Goal: Transaction & Acquisition: Book appointment/travel/reservation

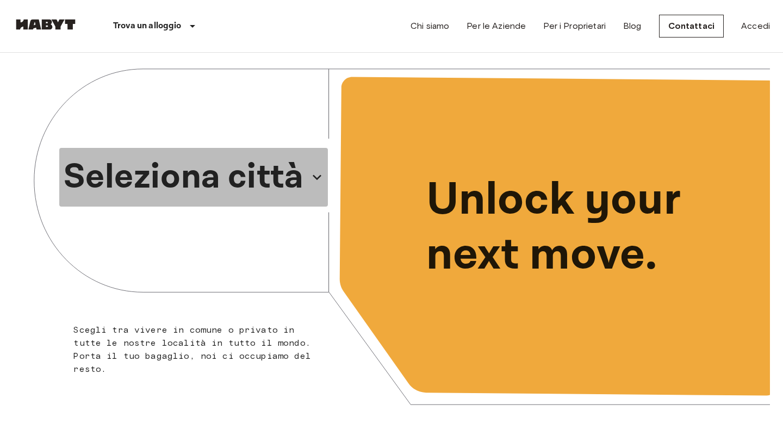
click at [264, 174] on p "Seleziona città" at bounding box center [184, 177] width 240 height 52
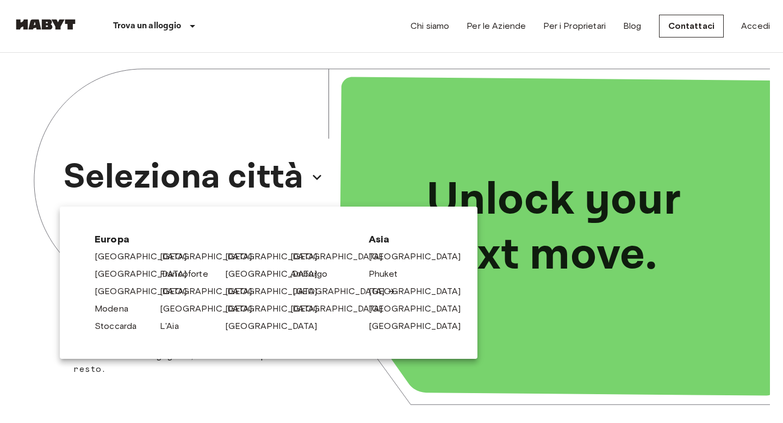
click at [299, 293] on link "[GEOGRAPHIC_DATA]" at bounding box center [344, 291] width 103 height 13
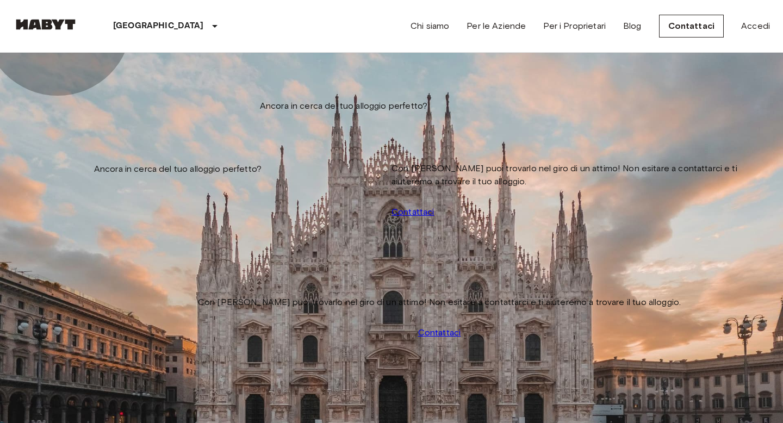
type input "**********"
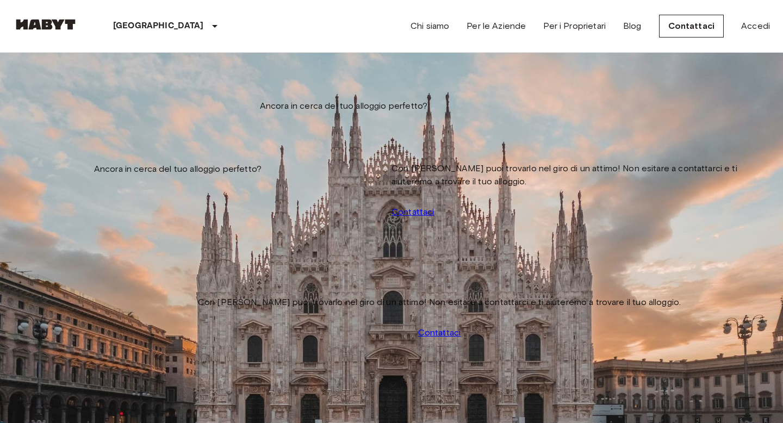
click at [203, 67] on div at bounding box center [391, 211] width 783 height 423
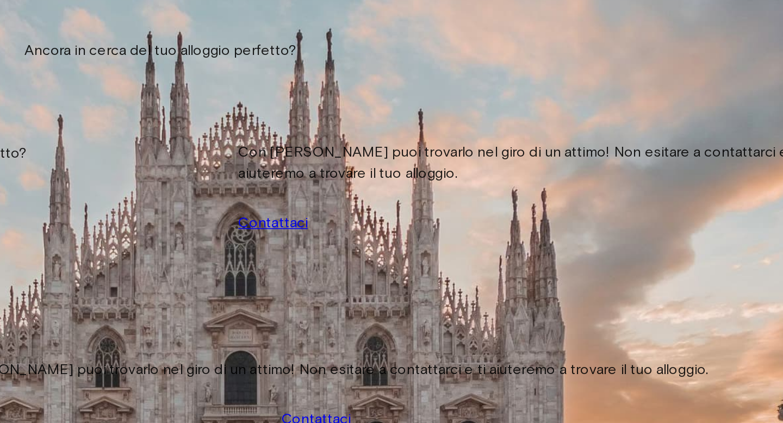
scroll to position [197, 0]
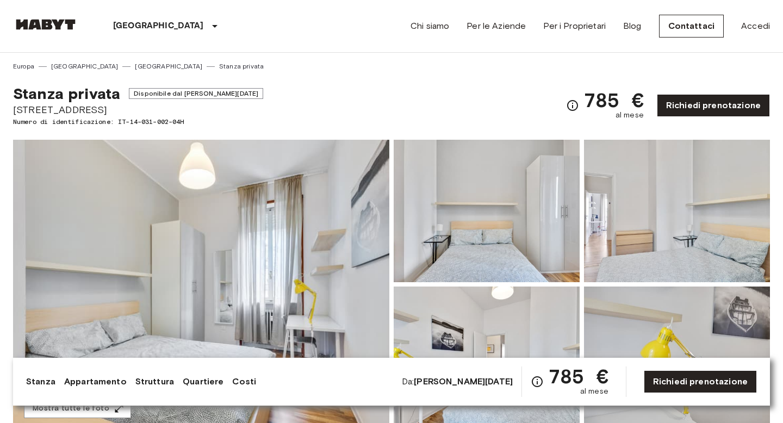
click at [282, 235] on img at bounding box center [201, 284] width 376 height 289
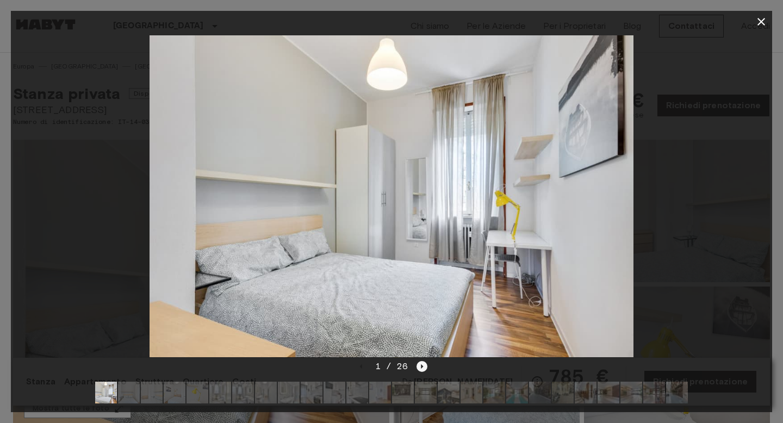
click at [420, 365] on icon "Next image" at bounding box center [422, 366] width 11 height 11
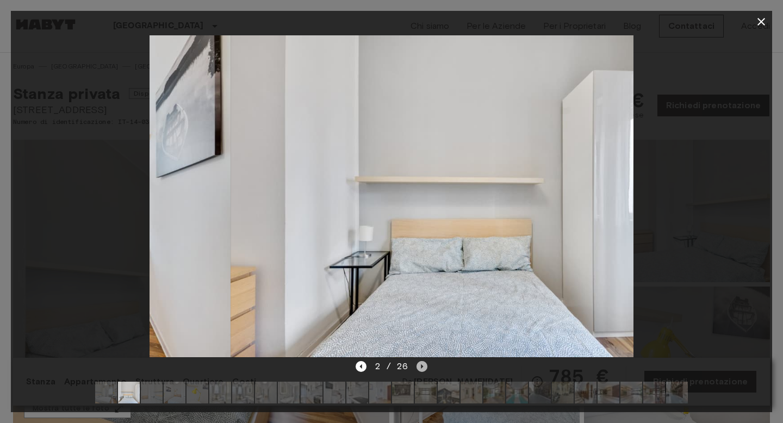
click at [420, 365] on icon "Next image" at bounding box center [422, 366] width 11 height 11
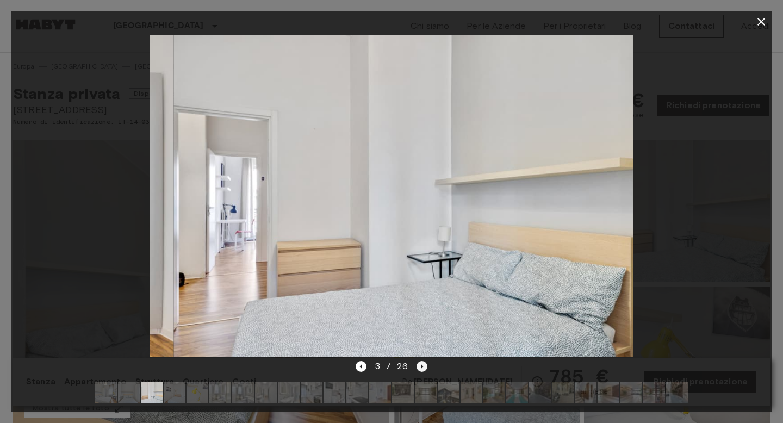
click at [420, 365] on icon "Next image" at bounding box center [422, 366] width 11 height 11
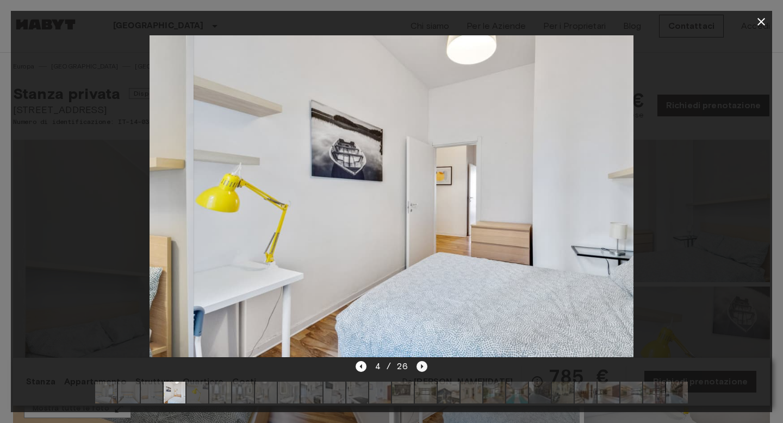
click at [420, 365] on icon "Next image" at bounding box center [422, 366] width 11 height 11
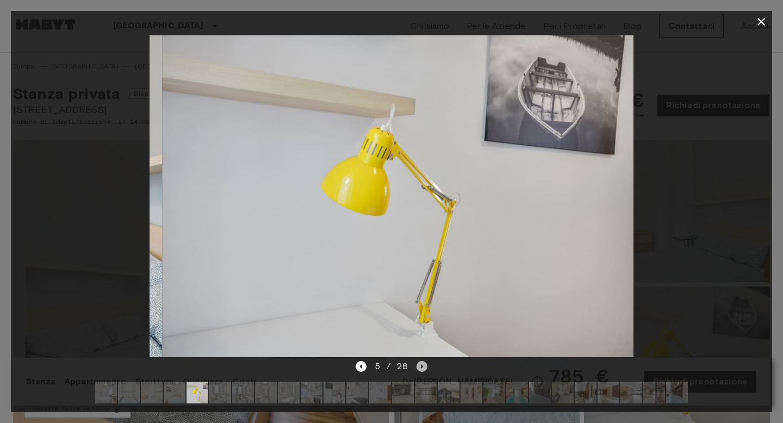
click at [420, 365] on icon "Next image" at bounding box center [422, 366] width 11 height 11
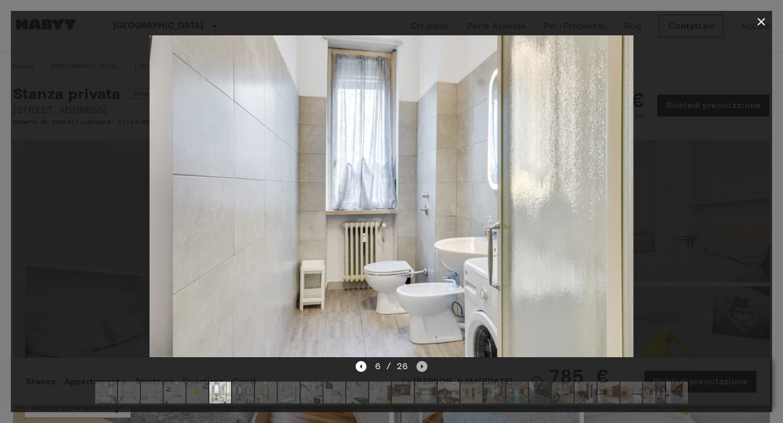
click at [420, 365] on icon "Next image" at bounding box center [422, 366] width 11 height 11
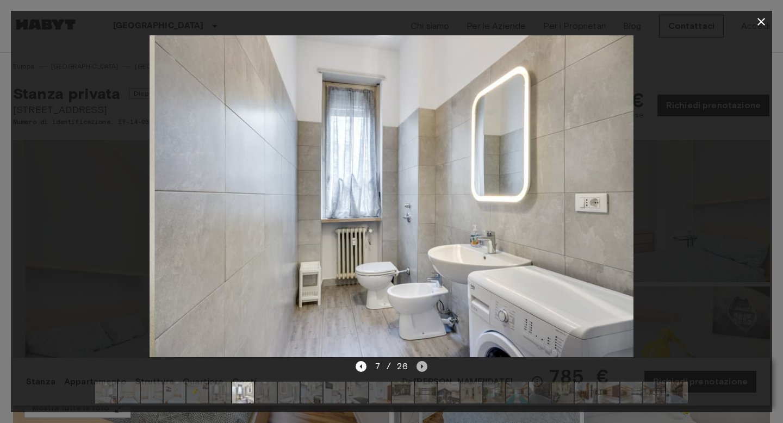
click at [420, 365] on icon "Next image" at bounding box center [422, 366] width 11 height 11
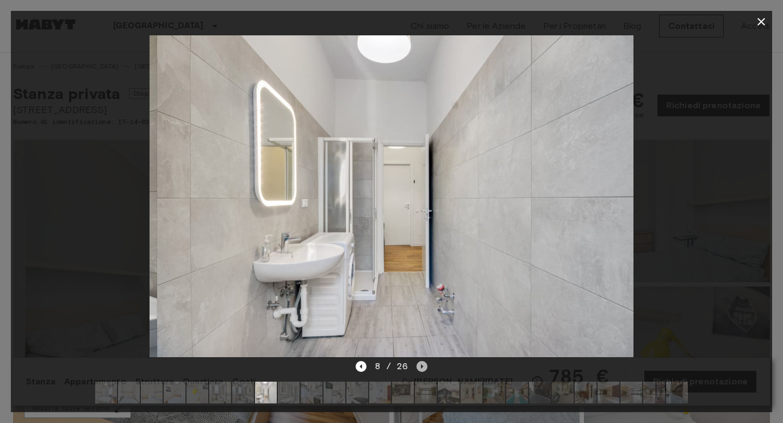
click at [420, 365] on icon "Next image" at bounding box center [422, 366] width 11 height 11
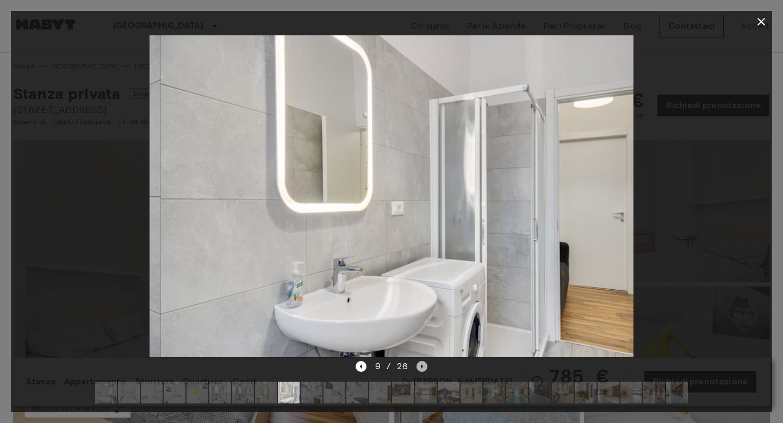
click at [420, 365] on icon "Next image" at bounding box center [422, 366] width 11 height 11
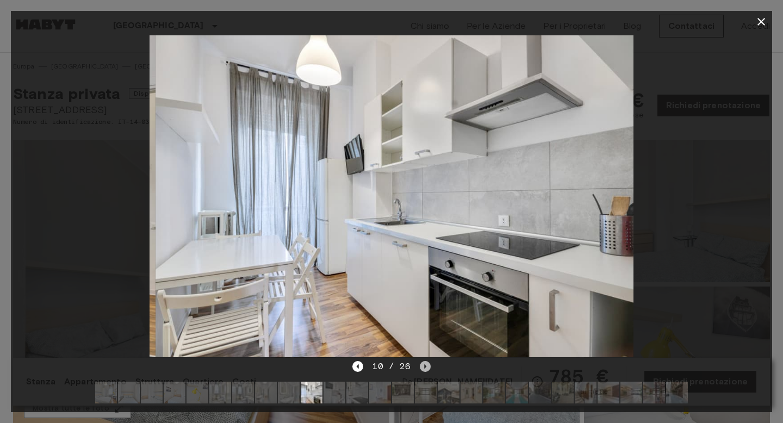
click at [420, 365] on icon "Next image" at bounding box center [425, 366] width 11 height 11
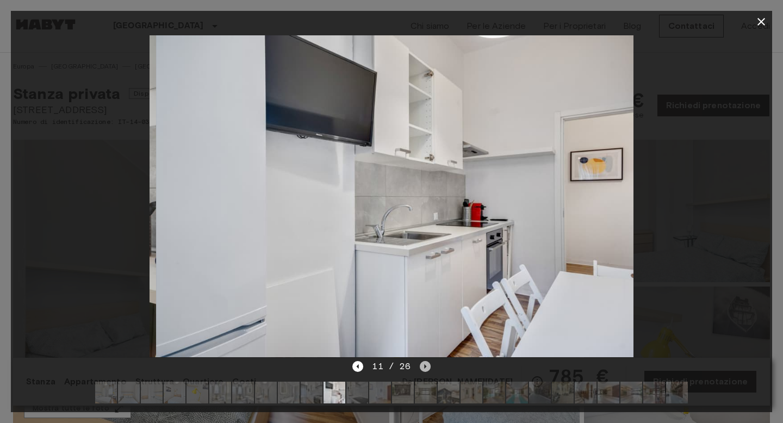
click at [420, 365] on icon "Next image" at bounding box center [425, 366] width 11 height 11
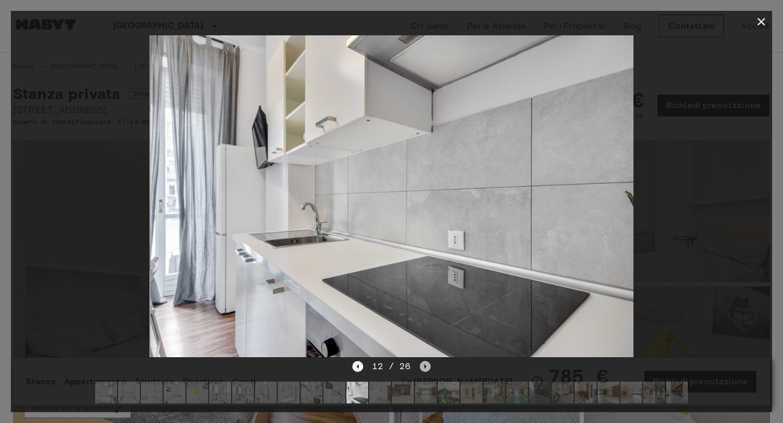
click at [420, 365] on icon "Next image" at bounding box center [425, 366] width 11 height 11
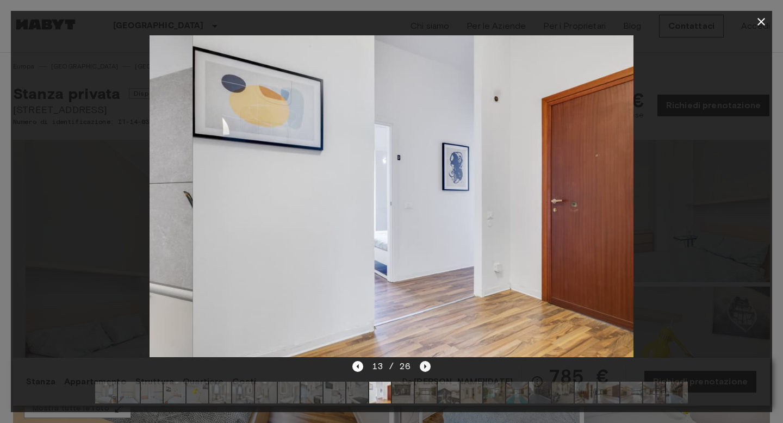
click at [420, 365] on icon "Next image" at bounding box center [425, 366] width 11 height 11
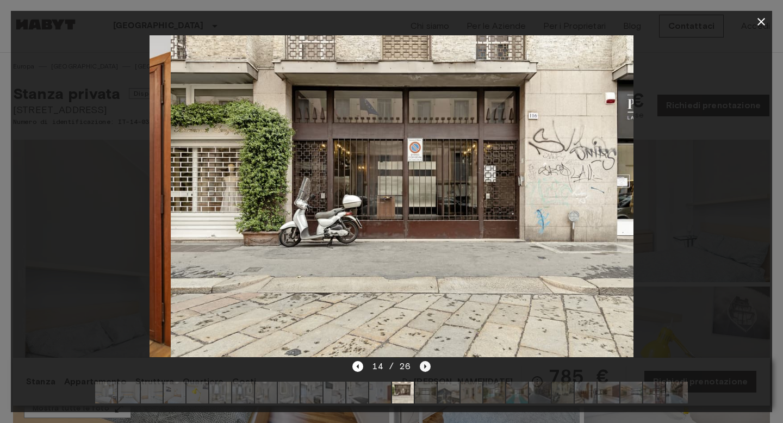
click at [420, 365] on icon "Next image" at bounding box center [425, 366] width 11 height 11
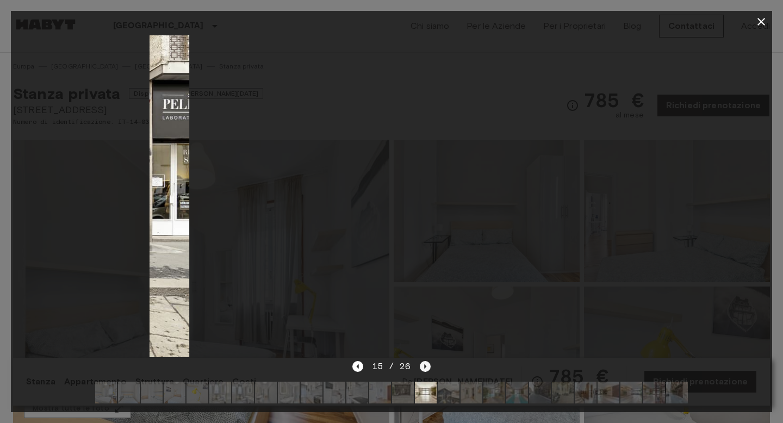
click at [420, 365] on icon "Next image" at bounding box center [425, 366] width 11 height 11
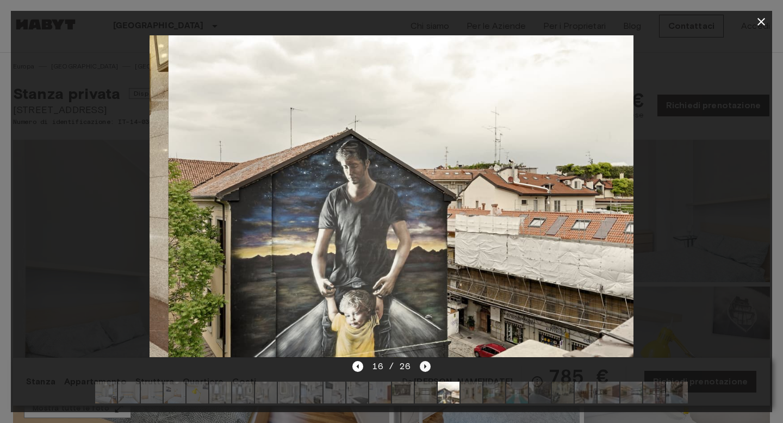
click at [420, 365] on icon "Next image" at bounding box center [425, 366] width 11 height 11
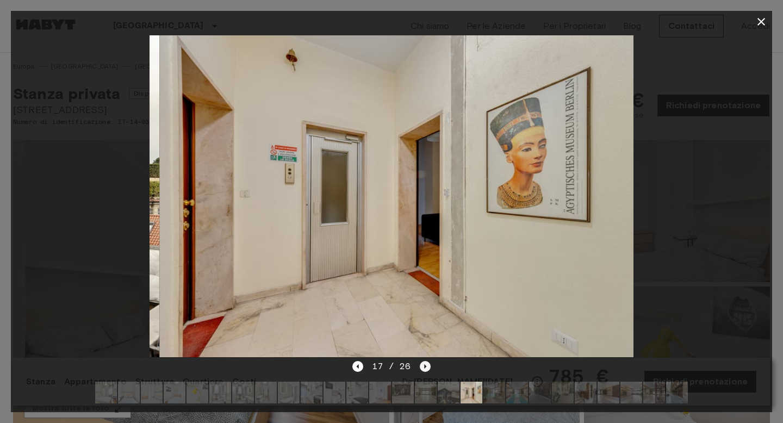
click at [420, 365] on icon "Next image" at bounding box center [425, 366] width 11 height 11
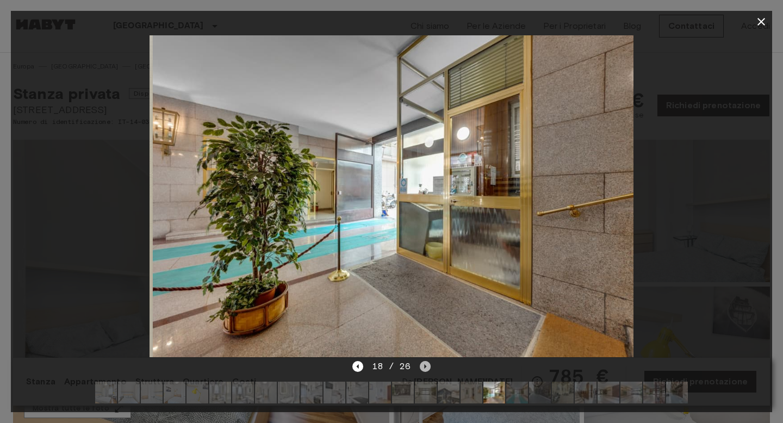
click at [420, 365] on icon "Next image" at bounding box center [425, 366] width 11 height 11
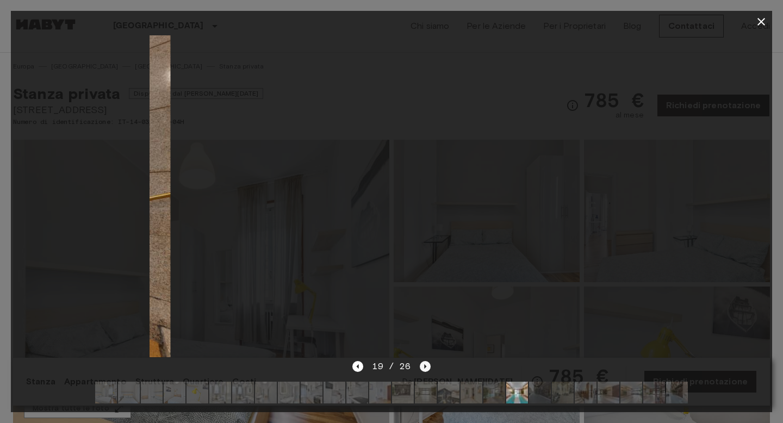
click at [420, 365] on icon "Next image" at bounding box center [425, 366] width 11 height 11
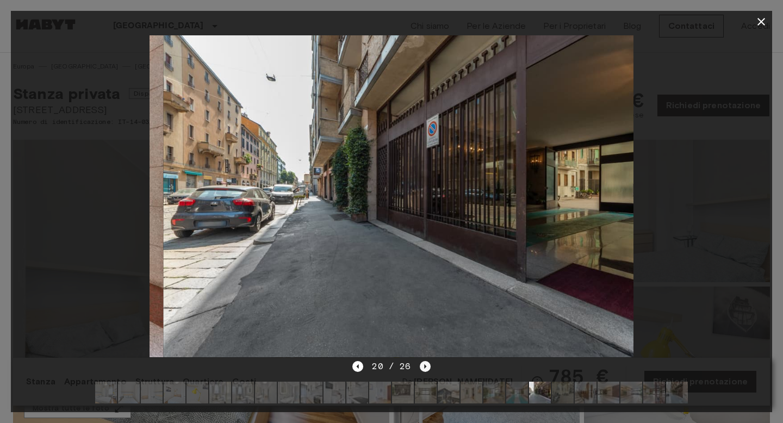
click at [420, 365] on icon "Next image" at bounding box center [425, 366] width 11 height 11
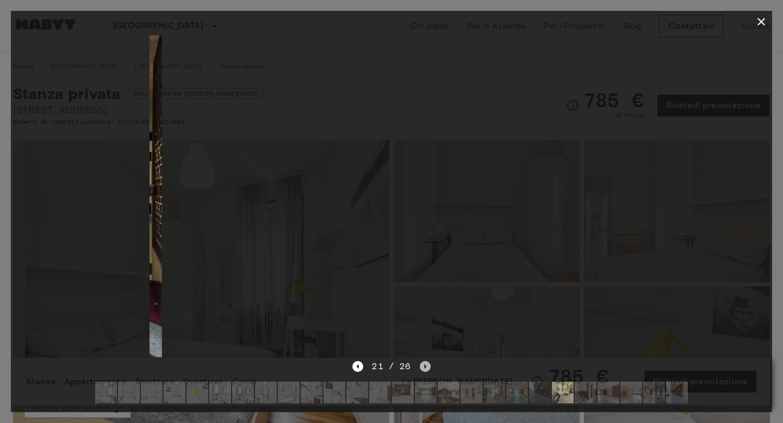
click at [420, 365] on icon "Next image" at bounding box center [425, 366] width 11 height 11
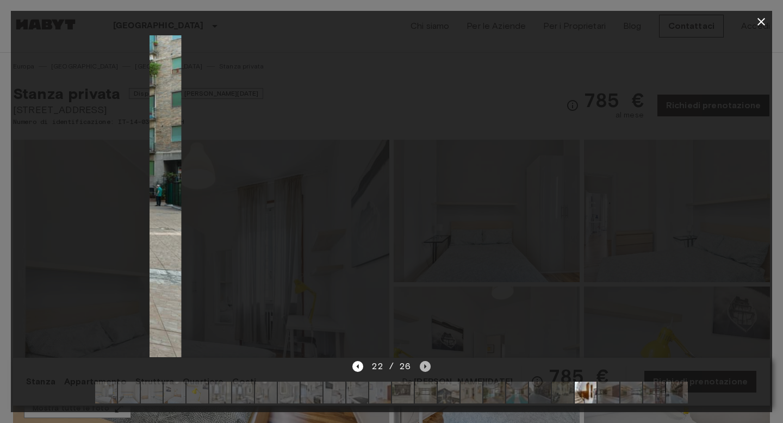
click at [420, 365] on icon "Next image" at bounding box center [425, 366] width 11 height 11
